Goal: Information Seeking & Learning: Learn about a topic

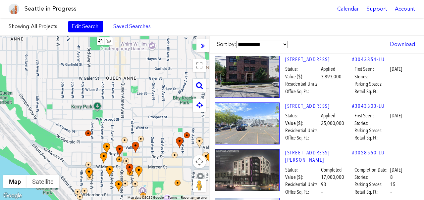
drag, startPoint x: 121, startPoint y: 74, endPoint x: 196, endPoint y: 171, distance: 123.4
click at [197, 171] on div at bounding box center [104, 118] width 209 height 165
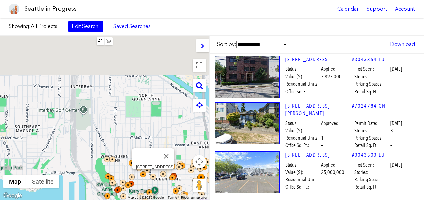
drag, startPoint x: 115, startPoint y: 108, endPoint x: 159, endPoint y: 183, distance: 87.0
click at [159, 182] on div at bounding box center [151, 175] width 15 height 15
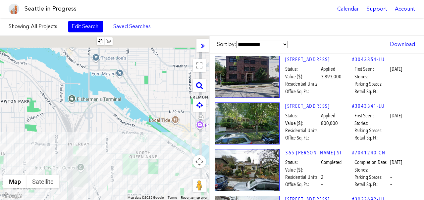
drag, startPoint x: 134, startPoint y: 62, endPoint x: 121, endPoint y: 173, distance: 112.4
click at [121, 173] on div at bounding box center [104, 118] width 209 height 165
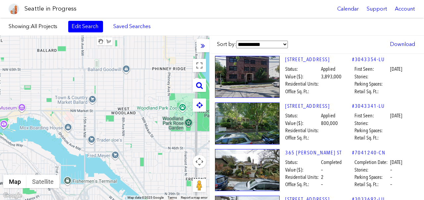
drag, startPoint x: 155, startPoint y: 103, endPoint x: 76, endPoint y: 103, distance: 79.2
click at [76, 103] on div at bounding box center [104, 118] width 209 height 165
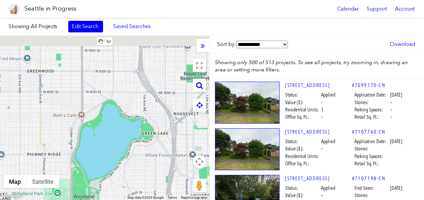
drag, startPoint x: 144, startPoint y: 78, endPoint x: 106, endPoint y: 167, distance: 96.7
click at [106, 167] on div at bounding box center [104, 118] width 209 height 165
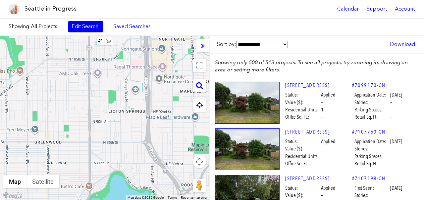
drag, startPoint x: 140, startPoint y: 84, endPoint x: 172, endPoint y: 141, distance: 65.7
click at [172, 141] on div at bounding box center [104, 118] width 209 height 165
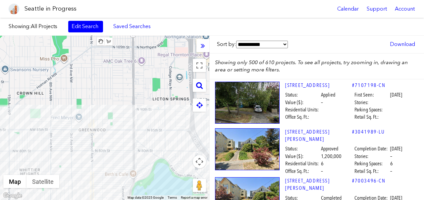
drag, startPoint x: 93, startPoint y: 87, endPoint x: 123, endPoint y: 78, distance: 31.0
click at [123, 78] on div at bounding box center [104, 118] width 209 height 165
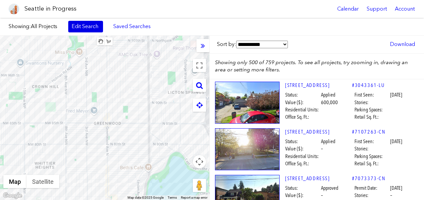
click at [82, 31] on link "Edit Search" at bounding box center [85, 26] width 35 height 11
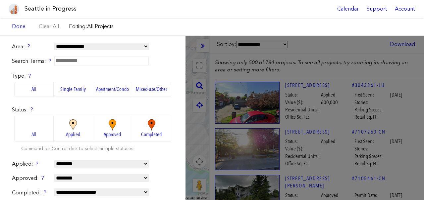
click at [77, 124] on img at bounding box center [73, 126] width 18 height 12
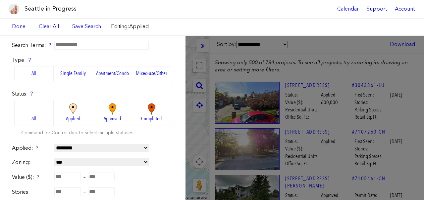
scroll to position [22, 0]
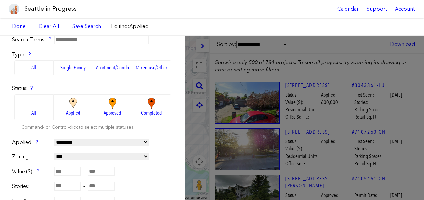
click at [107, 99] on img at bounding box center [112, 104] width 18 height 12
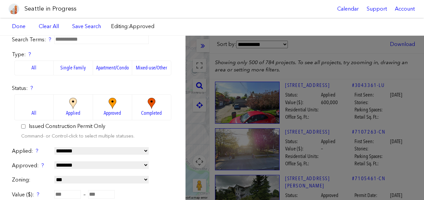
click at [86, 148] on select "**********" at bounding box center [101, 151] width 94 height 8
select select "**********"
click at [54, 147] on select "**********" at bounding box center [101, 151] width 94 height 8
click at [293, 2] on div "Seattle in Progress Calendar Support Account" at bounding box center [212, 9] width 424 height 18
click at [173, 140] on div "Status: ? All Applied Approved Completed Issued Construction Permit Only Comman…" at bounding box center [93, 113] width 162 height 56
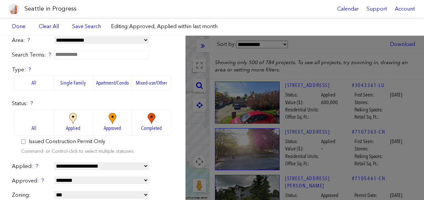
scroll to position [0, 0]
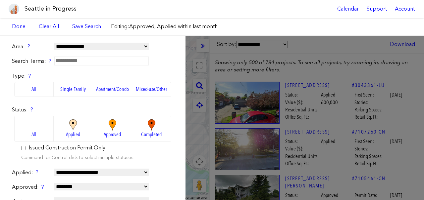
click at [65, 90] on label "Single Family" at bounding box center [73, 89] width 39 height 15
click at [107, 91] on label "Apartment/Condo" at bounding box center [112, 89] width 39 height 15
click at [78, 84] on label "Single Family" at bounding box center [73, 89] width 39 height 15
click at [106, 87] on label "Apartment/Condo" at bounding box center [112, 89] width 39 height 15
click at [173, 48] on div "**********" at bounding box center [93, 46] width 162 height 7
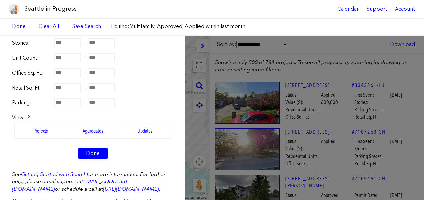
scroll to position [202, 0]
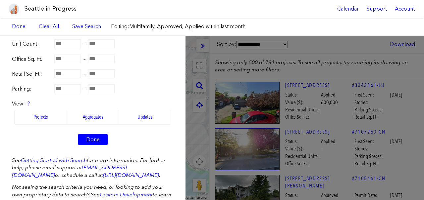
click at [146, 74] on div "Retail Sq. Ft.: –" at bounding box center [93, 74] width 162 height 8
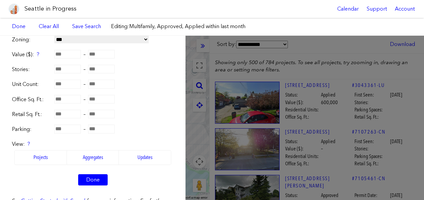
scroll to position [141, 0]
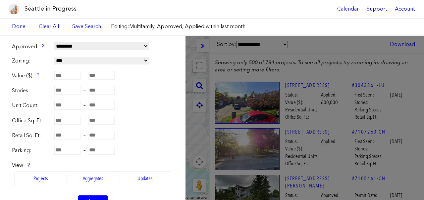
click at [102, 107] on input "number" at bounding box center [101, 105] width 26 height 9
type input "*"
click at [154, 122] on div "Office Sq. Ft.: –" at bounding box center [93, 121] width 162 height 8
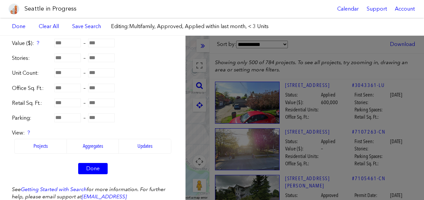
scroll to position [180, 0]
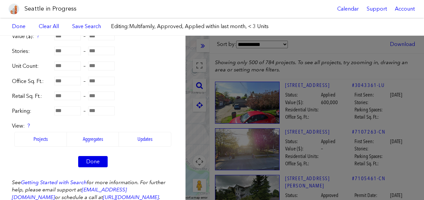
click at [98, 162] on link "Done" at bounding box center [92, 161] width 29 height 11
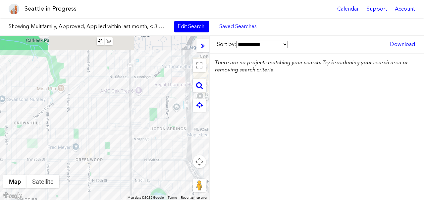
drag, startPoint x: 156, startPoint y: 78, endPoint x: 136, endPoint y: 114, distance: 41.1
click at [136, 115] on div at bounding box center [104, 118] width 209 height 165
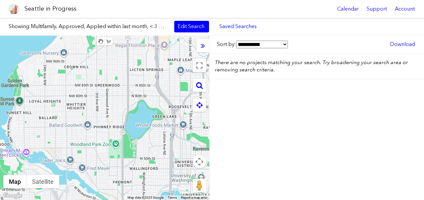
drag, startPoint x: 136, startPoint y: 115, endPoint x: 112, endPoint y: 58, distance: 62.2
click at [112, 58] on div at bounding box center [104, 118] width 209 height 165
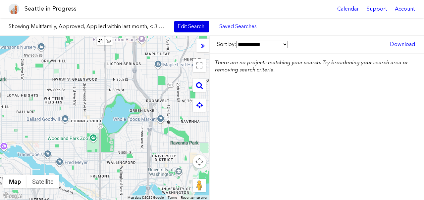
click at [190, 26] on link "Edit Search" at bounding box center [191, 26] width 35 height 11
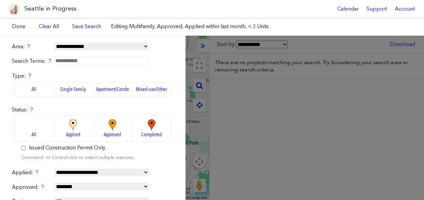
click at [107, 87] on label "Apartment/Condo" at bounding box center [112, 89] width 39 height 15
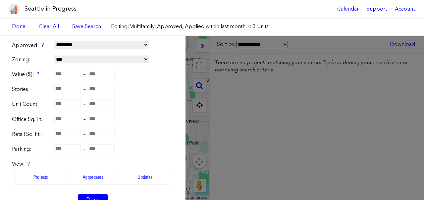
scroll to position [154, 0]
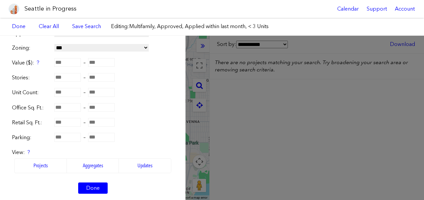
click at [105, 92] on input "*" at bounding box center [101, 92] width 26 height 9
click at [153, 87] on form "**********" at bounding box center [93, 45] width 162 height 312
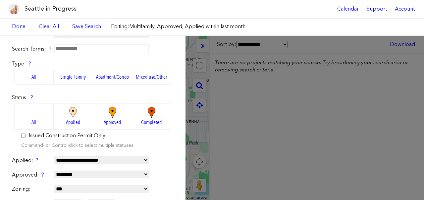
scroll to position [9, 0]
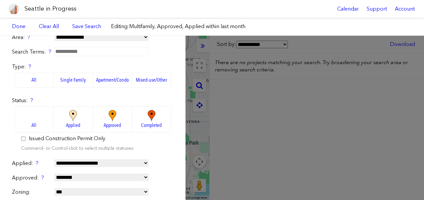
click at [81, 77] on label "Single Family" at bounding box center [73, 80] width 39 height 15
click at [173, 160] on form "**********" at bounding box center [93, 190] width 162 height 312
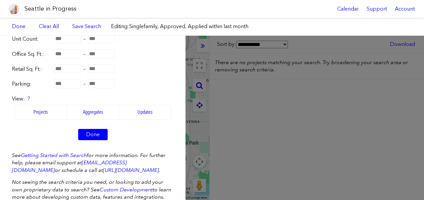
scroll to position [223, 0]
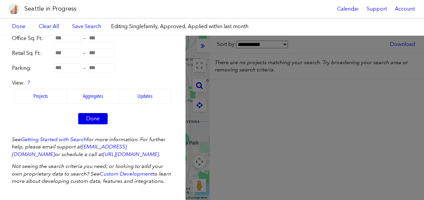
click at [98, 124] on link "Done" at bounding box center [92, 118] width 29 height 11
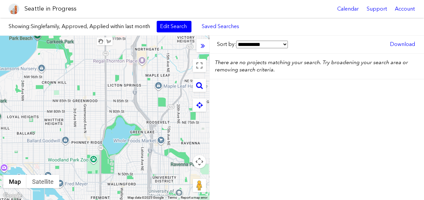
drag, startPoint x: 111, startPoint y: 87, endPoint x: 111, endPoint y: 107, distance: 19.5
click at [111, 107] on div at bounding box center [104, 118] width 209 height 165
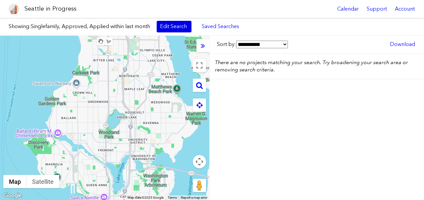
click at [174, 27] on link "Edit Search" at bounding box center [174, 26] width 35 height 11
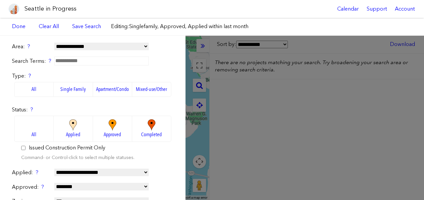
click at [80, 129] on img at bounding box center [73, 126] width 18 height 12
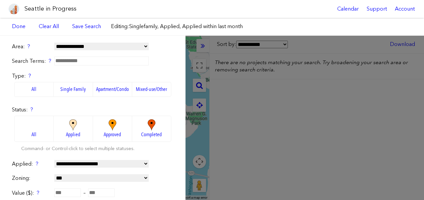
click at [114, 164] on select "**********" at bounding box center [101, 164] width 94 height 8
select select "**********"
click at [54, 160] on select "**********" at bounding box center [101, 164] width 94 height 8
click at [168, 157] on form "**********" at bounding box center [93, 187] width 162 height 288
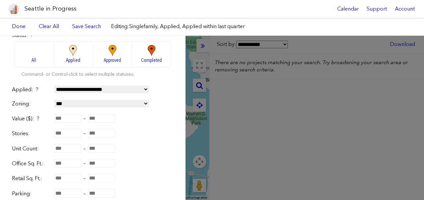
scroll to position [77, 0]
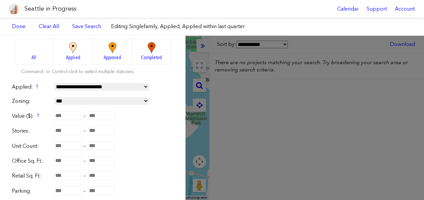
click at [119, 103] on select "**********" at bounding box center [101, 101] width 94 height 8
select select "**"
click at [54, 97] on select "**********" at bounding box center [101, 101] width 94 height 8
click at [143, 144] on div "Unit Count: –" at bounding box center [93, 146] width 162 height 8
click at [193, 80] on div "**********" at bounding box center [212, 118] width 424 height 165
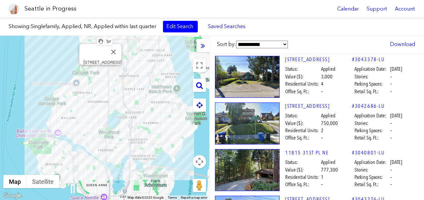
click at [101, 71] on div "[STREET_ADDRESS]" at bounding box center [104, 118] width 209 height 165
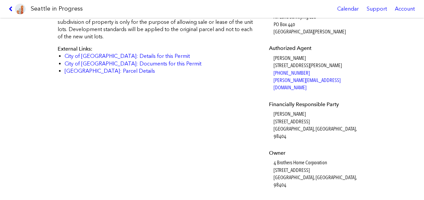
scroll to position [233, 0]
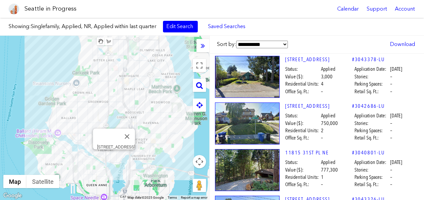
click at [115, 157] on div "[STREET_ADDRESS]" at bounding box center [104, 118] width 209 height 165
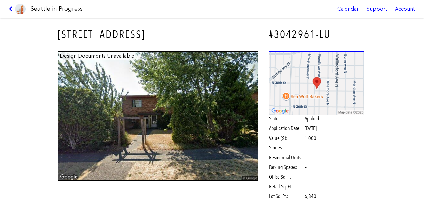
click at [55, 92] on div "Design Documents Unavailable" at bounding box center [158, 116] width 210 height 139
click at [10, 10] on icon at bounding box center [12, 8] width 6 height 5
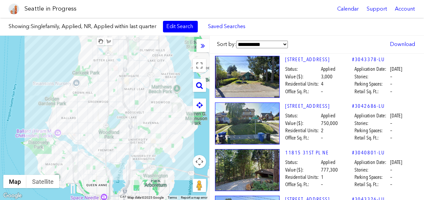
click at [88, 102] on div at bounding box center [104, 118] width 209 height 165
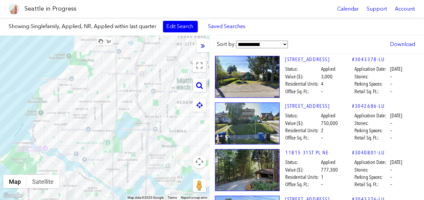
click at [88, 102] on div at bounding box center [104, 118] width 209 height 165
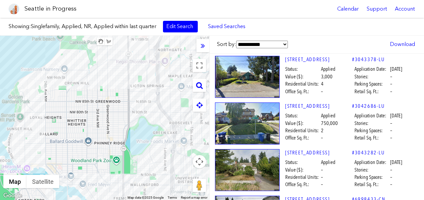
drag, startPoint x: 111, startPoint y: 155, endPoint x: 93, endPoint y: 86, distance: 71.7
click at [93, 86] on div at bounding box center [104, 118] width 209 height 165
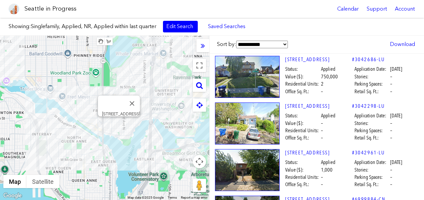
click at [119, 124] on div "[STREET_ADDRESS]" at bounding box center [104, 118] width 209 height 165
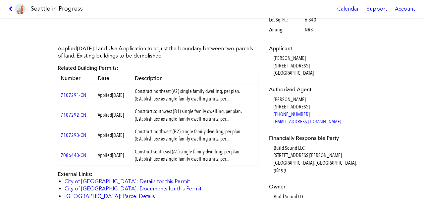
scroll to position [184, 0]
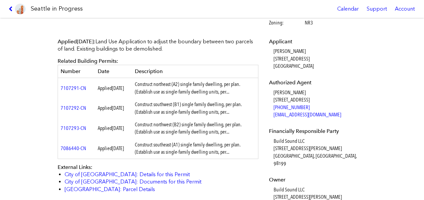
drag, startPoint x: 188, startPoint y: 84, endPoint x: 215, endPoint y: 112, distance: 38.9
click at [216, 112] on tbody "7107291-CN Applied [DATE] Construct northeast (A2) single family dwelling, per …" at bounding box center [158, 118] width 200 height 81
click at [215, 112] on td "Construct southwest (B1) single family dwelling, per plan. (Establish use as si…" at bounding box center [195, 108] width 126 height 20
click at [73, 88] on link "7107291-CN" at bounding box center [74, 88] width 26 height 6
